Goal: Use online tool/utility: Utilize a website feature to perform a specific function

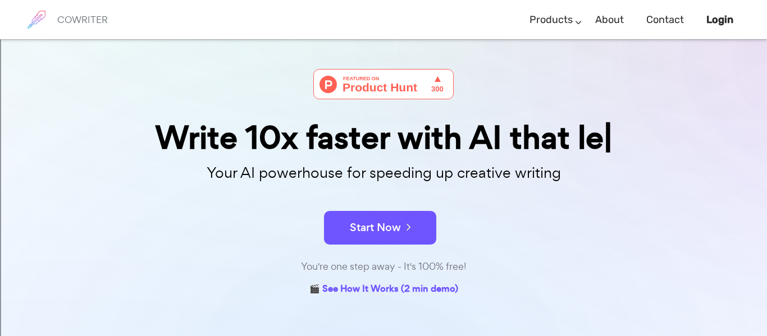
scroll to position [27, 0]
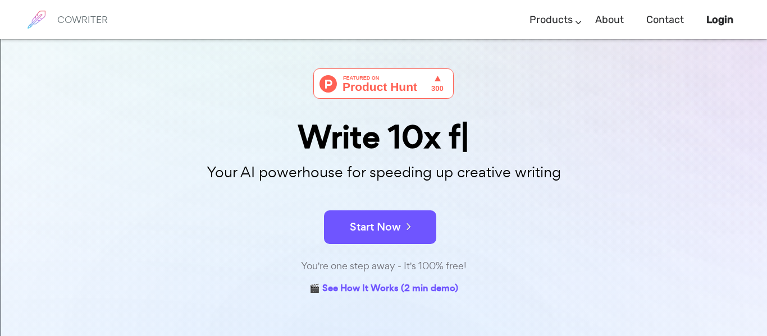
click at [754, 10] on div "COWRITER Products Writing Marketing Emails Images (soon) About Contact Login CO…" at bounding box center [383, 19] width 767 height 39
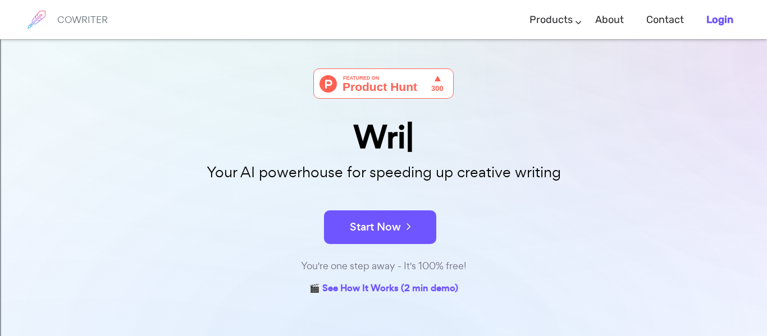
click at [741, 15] on li "Login" at bounding box center [719, 19] width 49 height 33
click at [726, 24] on b "Login" at bounding box center [719, 19] width 27 height 12
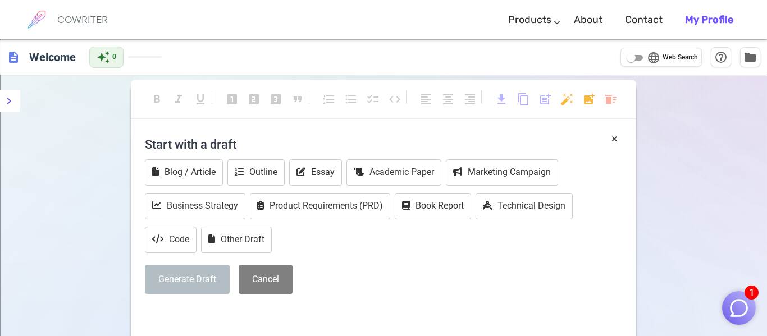
click at [197, 141] on h4 "Start with a draft" at bounding box center [383, 144] width 477 height 27
click at [238, 142] on h4 "Start with a draft" at bounding box center [383, 144] width 477 height 27
click at [409, 147] on h4 "Start with a draft" at bounding box center [383, 144] width 477 height 27
click at [240, 135] on h4 "Start with a draft" at bounding box center [383, 144] width 477 height 27
click at [218, 144] on h4 "Start with a draft" at bounding box center [383, 144] width 477 height 27
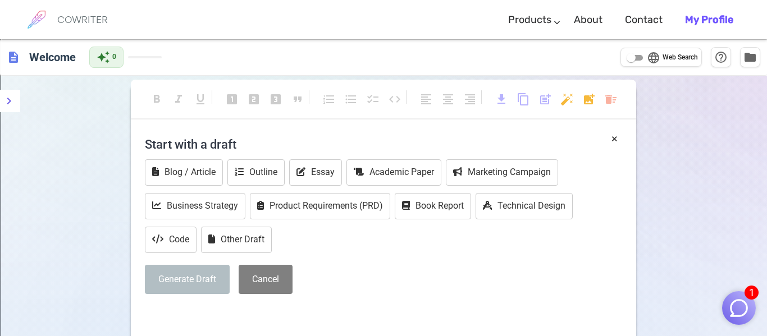
click at [740, 308] on img "button" at bounding box center [738, 307] width 21 height 21
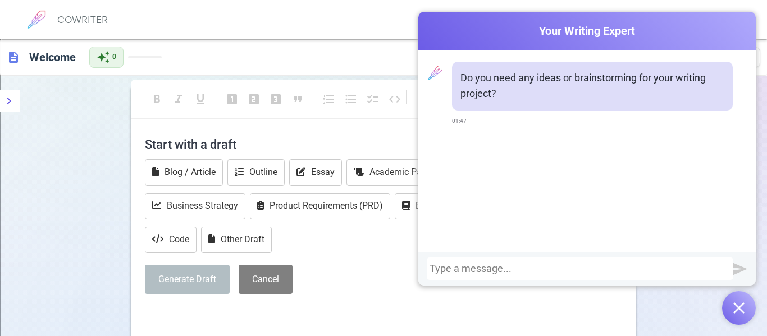
click at [743, 314] on button "button" at bounding box center [739, 308] width 34 height 34
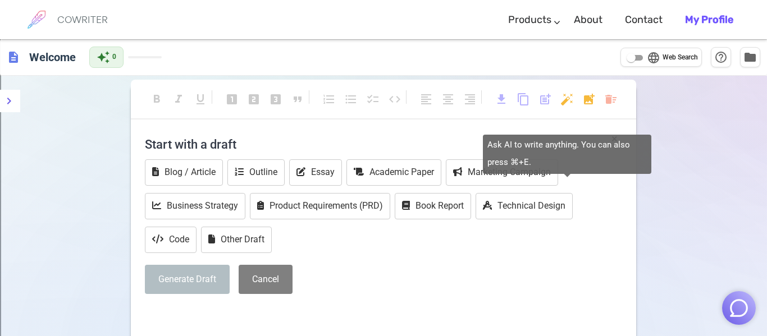
click at [565, 107] on body "COWRITER Products Writing Marketing Emails Images (soon) About Contact My Profi…" at bounding box center [383, 274] width 767 height 548
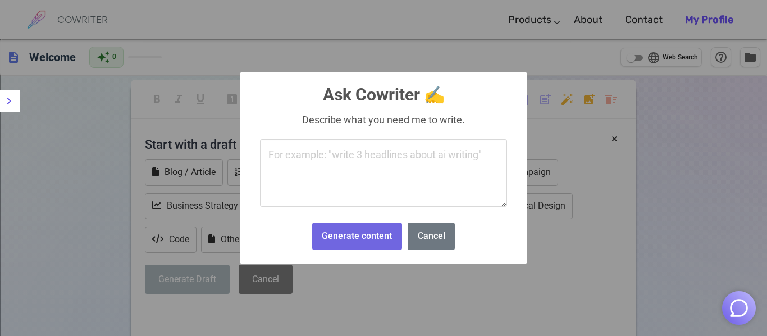
click at [625, 272] on div "× Ask Cowriter ✍️ Describe what you need me to write. Generate content No Cancel" at bounding box center [383, 168] width 767 height 336
click at [418, 290] on div "× Ask Cowriter ✍️ Describe what you need me to write. Generate content No Cancel" at bounding box center [383, 168] width 767 height 336
click at [441, 240] on button "Cancel" at bounding box center [430, 237] width 47 height 28
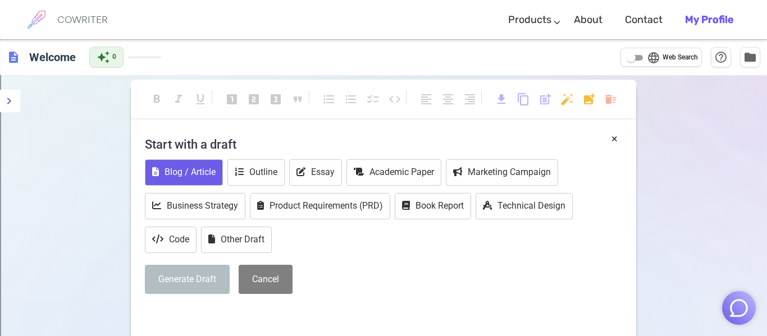
click at [201, 173] on button "Blog / Article" at bounding box center [184, 172] width 78 height 26
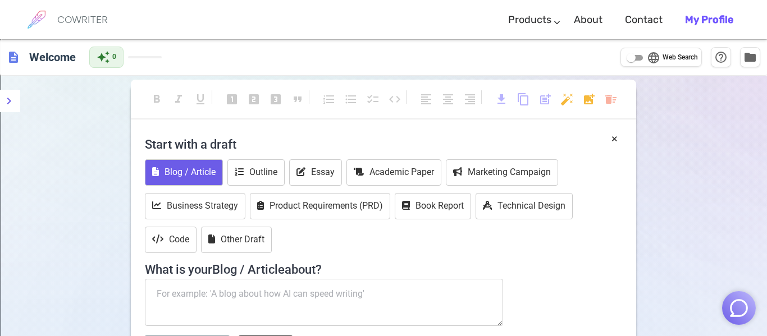
click at [208, 175] on button "Blog / Article" at bounding box center [184, 172] width 78 height 26
click at [265, 175] on button "Outline" at bounding box center [255, 172] width 57 height 26
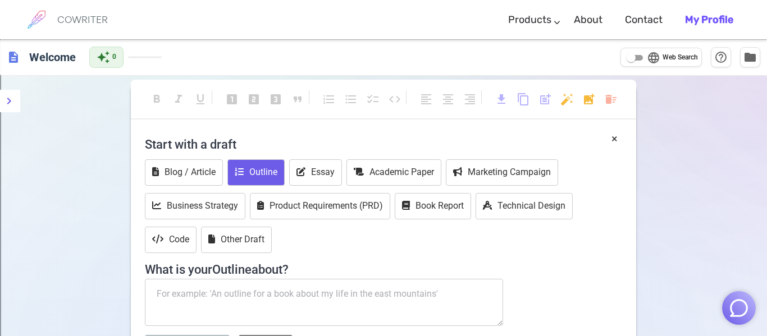
click at [265, 175] on button "Outline" at bounding box center [255, 172] width 57 height 26
click at [614, 140] on button "×" at bounding box center [614, 139] width 6 height 16
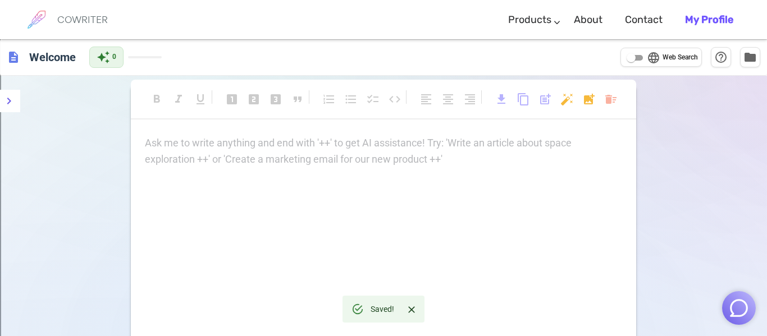
click at [140, 146] on div "Ask me to write anything and end with '++' to get AI assistance! Try: 'Write an…" at bounding box center [383, 247] width 505 height 225
click at [162, 149] on p "Ask me to write anything and end with '++' to get AI assistance! Try: 'Write an…" at bounding box center [383, 143] width 477 height 16
